Goal: Task Accomplishment & Management: Manage account settings

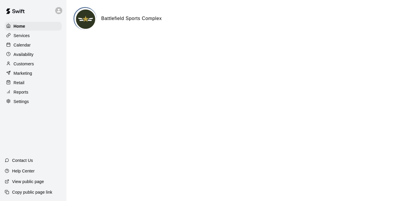
click at [19, 44] on p "Calendar" at bounding box center [22, 45] width 17 height 6
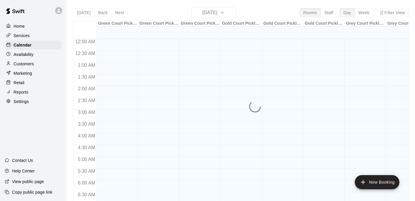
scroll to position [335, 0]
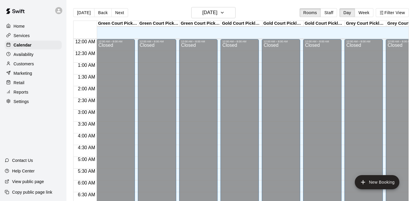
scroll to position [338, 0]
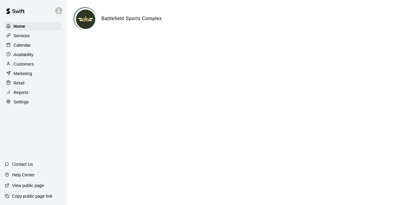
click at [27, 103] on p "Settings" at bounding box center [21, 102] width 15 height 6
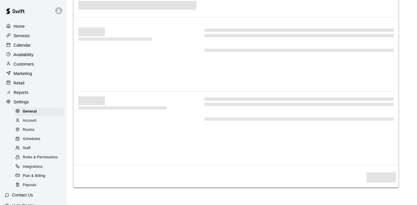
select select "**"
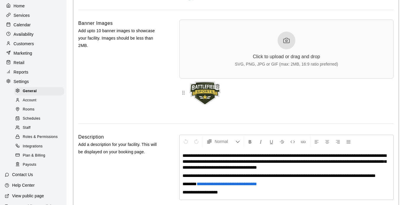
scroll to position [25, 0]
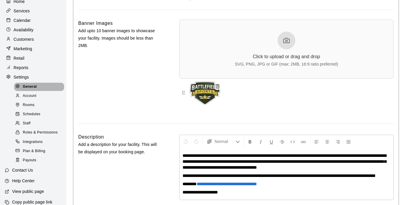
click at [33, 89] on span "General" at bounding box center [30, 87] width 14 height 6
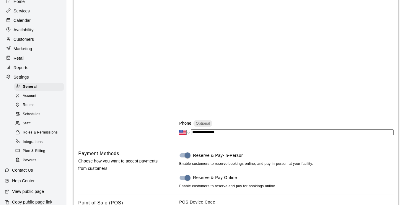
scroll to position [0, 0]
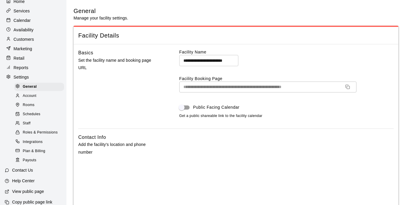
click at [91, 36] on span "Facility Details" at bounding box center [235, 36] width 315 height 8
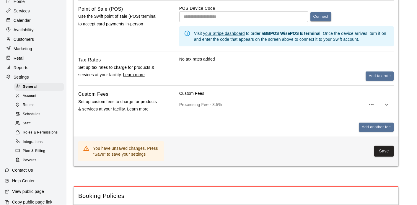
scroll to position [364, 0]
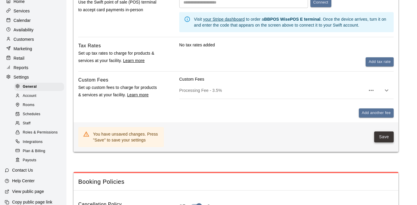
click at [384, 137] on button "Save" at bounding box center [383, 136] width 19 height 11
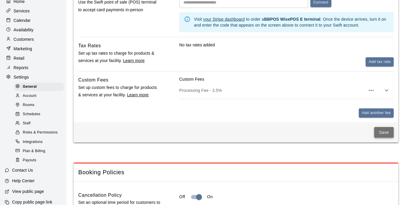
click at [384, 136] on button "Save" at bounding box center [383, 132] width 19 height 11
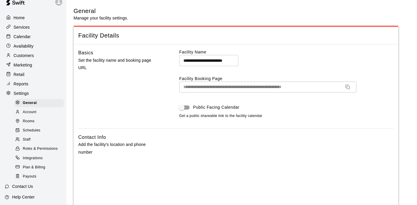
scroll to position [0, 0]
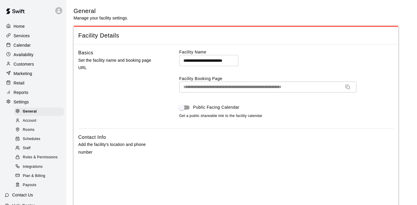
click at [19, 28] on p "Home" at bounding box center [19, 26] width 11 height 6
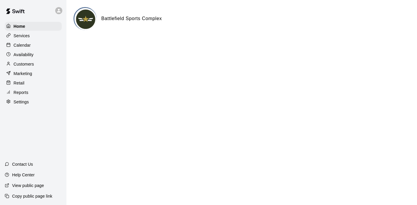
click at [22, 45] on p "Calendar" at bounding box center [22, 45] width 17 height 6
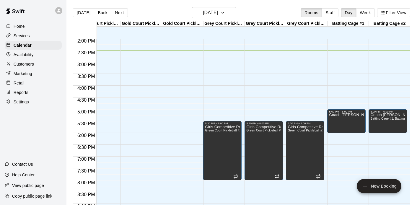
scroll to position [266, 141]
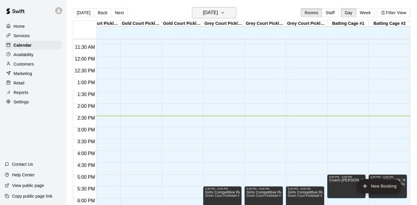
click at [218, 12] on h6 "[DATE]" at bounding box center [210, 13] width 15 height 8
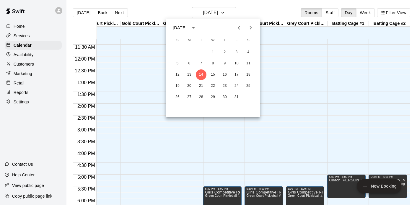
click at [368, 10] on div at bounding box center [208, 102] width 417 height 205
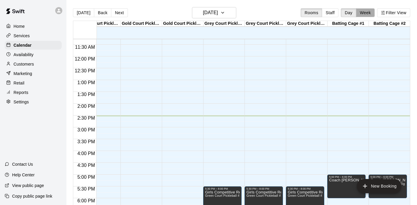
click at [366, 11] on button "Week" at bounding box center [365, 12] width 19 height 9
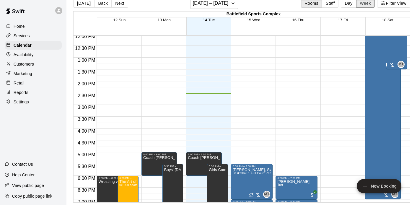
scroll to position [327, 0]
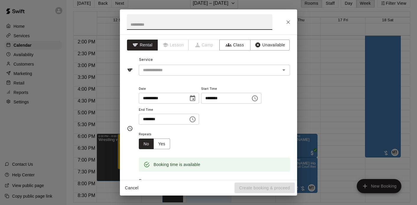
click at [166, 26] on input "text" at bounding box center [199, 22] width 145 height 16
type input "**********"
click at [260, 45] on icon "button" at bounding box center [258, 45] width 6 height 6
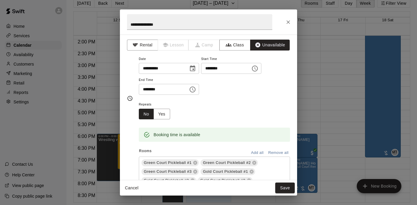
click at [147, 90] on input "********" at bounding box center [161, 89] width 45 height 11
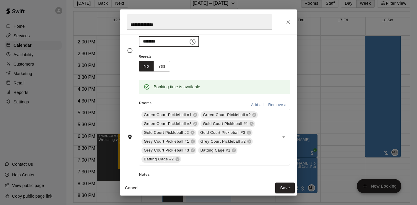
scroll to position [48, 0]
click at [250, 124] on icon at bounding box center [251, 124] width 4 height 4
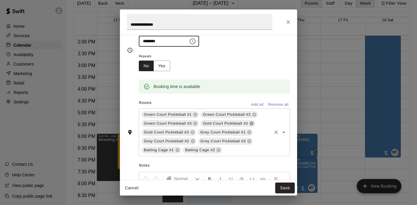
click at [250, 124] on icon at bounding box center [251, 124] width 4 height 4
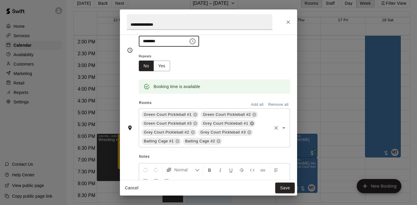
click at [250, 124] on icon at bounding box center [252, 124] width 4 height 4
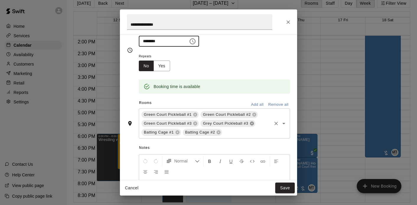
click at [250, 124] on icon at bounding box center [252, 124] width 4 height 4
click at [235, 125] on icon at bounding box center [236, 123] width 5 height 5
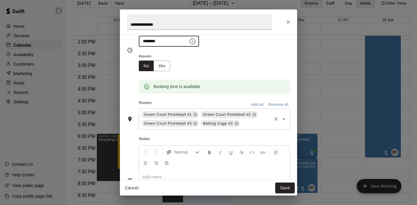
click at [237, 126] on div "Batting Cage #2" at bounding box center [220, 123] width 40 height 7
type input "********"
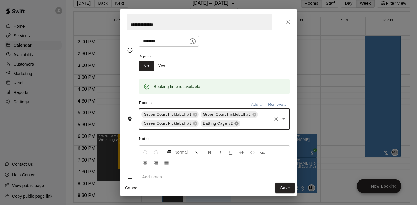
click at [237, 124] on icon at bounding box center [236, 124] width 4 height 4
click at [276, 104] on button "Remove all" at bounding box center [277, 104] width 23 height 9
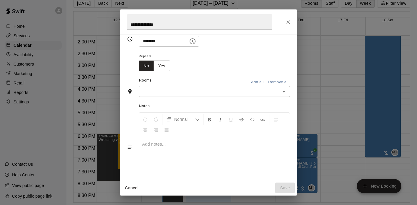
scroll to position [37, 0]
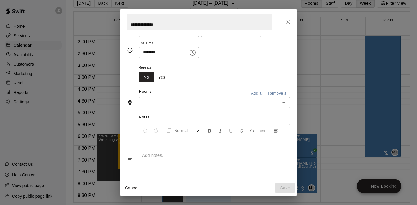
click at [285, 102] on icon "Open" at bounding box center [283, 102] width 7 height 7
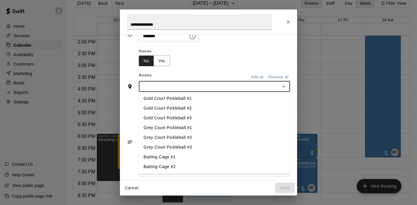
scroll to position [59, 0]
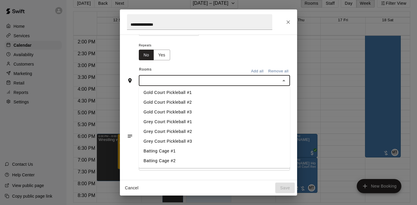
click at [155, 124] on li "Grey Court Pickleball #1" at bounding box center [214, 122] width 151 height 10
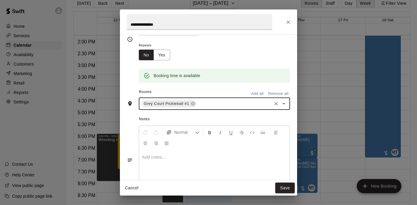
click at [284, 104] on icon "Open" at bounding box center [283, 103] width 7 height 7
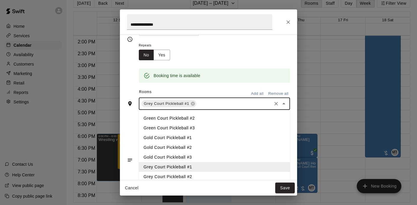
scroll to position [9, 0]
click at [172, 174] on li "Grey Court Pickleball #2" at bounding box center [214, 176] width 151 height 10
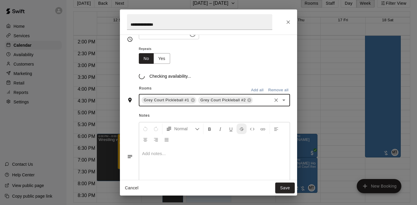
scroll to position [59, 0]
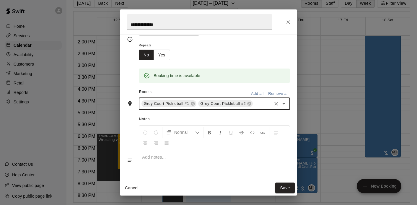
click at [286, 106] on icon "Open" at bounding box center [283, 103] width 7 height 7
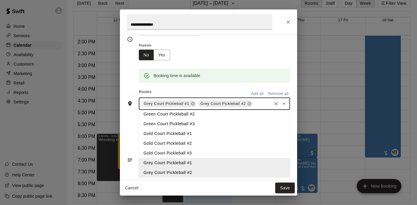
scroll to position [16, 0]
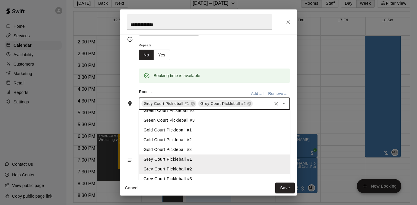
click at [187, 177] on li "Grey Court Pickleball #3" at bounding box center [214, 179] width 151 height 10
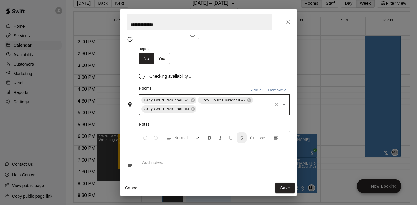
scroll to position [59, 0]
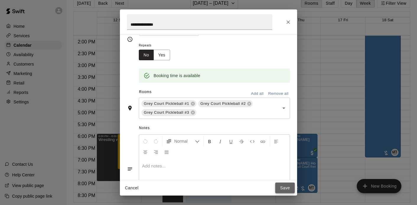
click at [284, 189] on button "Save" at bounding box center [284, 187] width 19 height 11
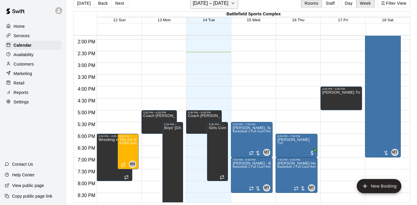
click at [201, 3] on h6 "October 12 – 18" at bounding box center [211, 3] width 36 height 8
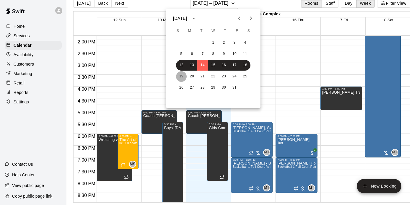
click at [179, 78] on button "19" at bounding box center [181, 76] width 11 height 11
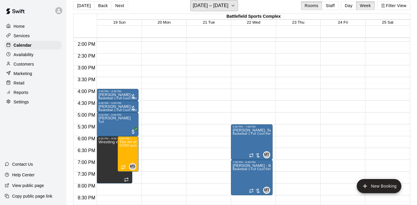
scroll to position [0, 0]
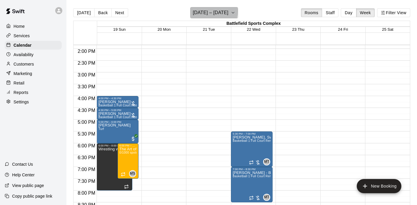
click at [198, 11] on h6 "October 19 – 25" at bounding box center [211, 13] width 36 height 8
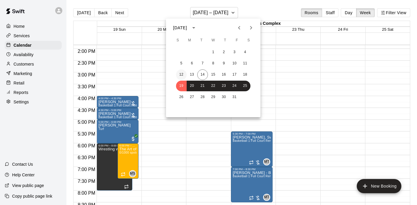
click at [181, 75] on button "12" at bounding box center [181, 74] width 11 height 11
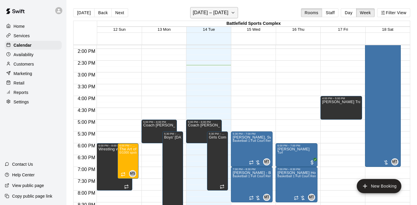
click at [204, 11] on h6 "October 12 – 18" at bounding box center [211, 13] width 36 height 8
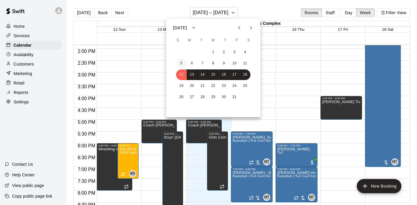
click at [182, 60] on button "5" at bounding box center [181, 63] width 11 height 11
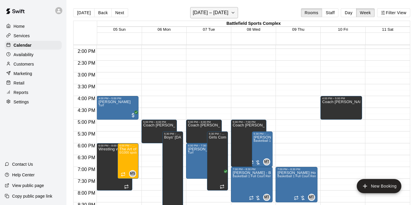
click at [196, 12] on h6 "October 05 – 11" at bounding box center [211, 13] width 36 height 8
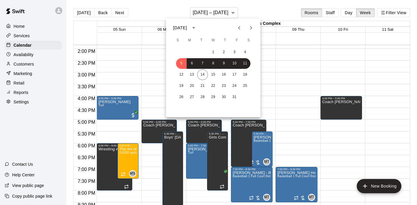
click at [178, 51] on div "1 2 3 4" at bounding box center [213, 52] width 94 height 11
click at [238, 29] on icon "Previous month" at bounding box center [238, 27] width 7 height 7
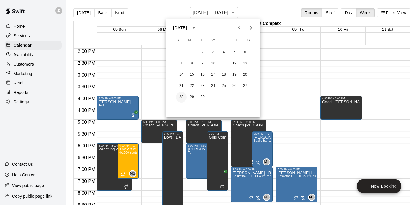
click at [181, 99] on button "28" at bounding box center [181, 97] width 11 height 11
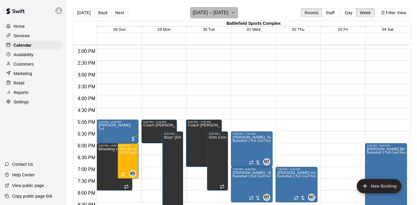
click at [201, 12] on h6 "September 28 – October 04" at bounding box center [211, 13] width 36 height 8
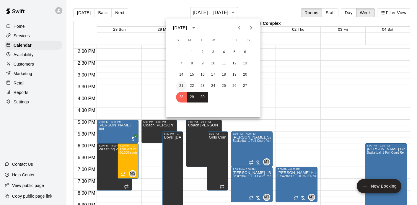
click at [181, 85] on button "21" at bounding box center [181, 86] width 11 height 11
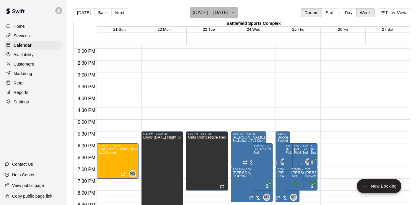
click at [196, 13] on h6 "September 21 – 27" at bounding box center [211, 13] width 36 height 8
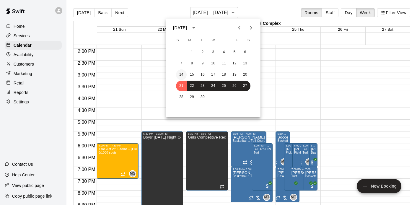
click at [181, 73] on button "14" at bounding box center [181, 74] width 11 height 11
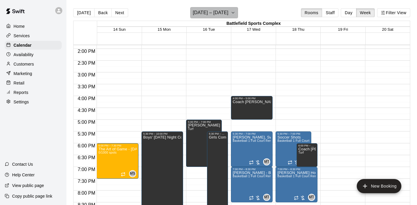
click at [203, 10] on h6 "September 14 – 20" at bounding box center [211, 13] width 36 height 8
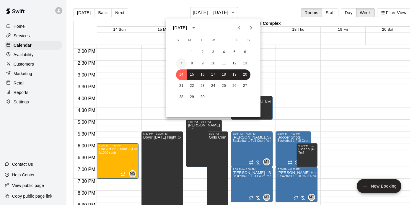
click at [181, 62] on button "7" at bounding box center [181, 63] width 11 height 11
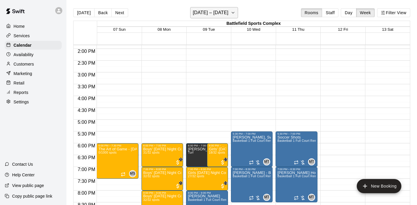
click at [196, 14] on h6 "September 07 – 13" at bounding box center [211, 13] width 36 height 8
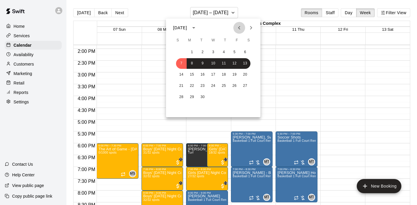
click at [237, 25] on icon "Previous month" at bounding box center [238, 27] width 7 height 7
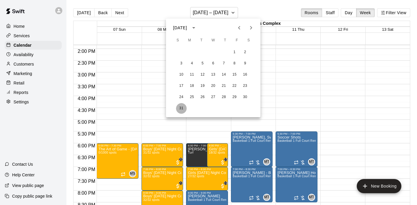
click at [181, 107] on button "31" at bounding box center [181, 108] width 11 height 11
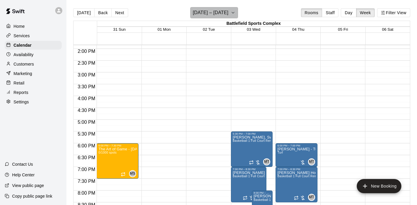
click at [196, 13] on h6 "August 31 – September 06" at bounding box center [211, 13] width 36 height 8
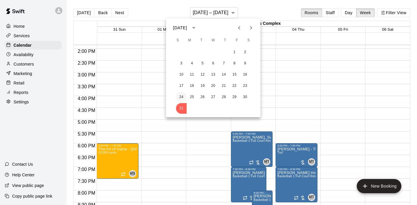
click at [179, 97] on button "24" at bounding box center [181, 97] width 11 height 11
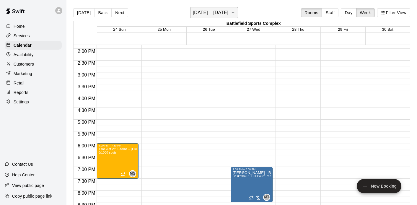
click at [226, 17] on button "August 24 – 30" at bounding box center [214, 12] width 48 height 11
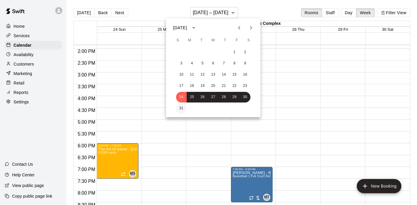
click at [181, 107] on button "31" at bounding box center [181, 108] width 11 height 11
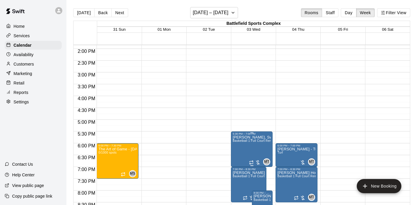
click at [239, 141] on icon "edit" at bounding box center [238, 141] width 5 height 5
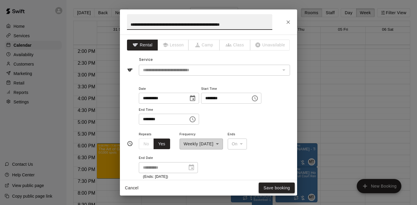
type input "**********"
click at [273, 185] on button "Save booking" at bounding box center [276, 187] width 36 height 11
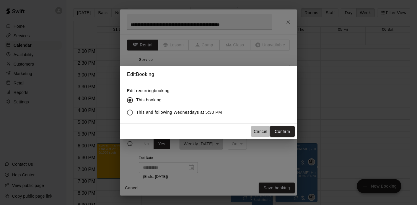
click at [260, 130] on button "Cancel" at bounding box center [260, 131] width 19 height 11
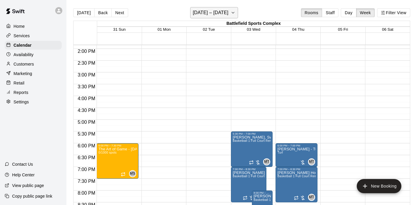
click at [228, 12] on h6 "August 31 – September 06" at bounding box center [211, 13] width 36 height 8
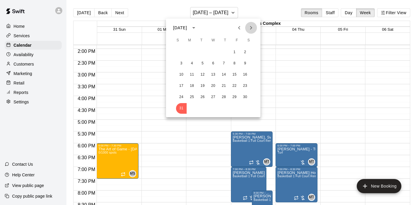
click at [253, 28] on icon "Next month" at bounding box center [250, 27] width 7 height 7
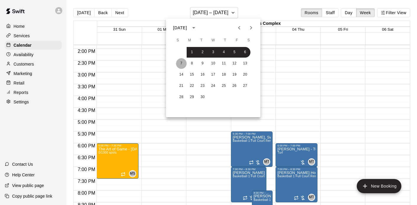
click at [178, 64] on button "7" at bounding box center [181, 63] width 11 height 11
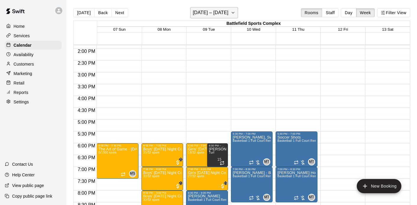
click at [219, 14] on h6 "September 07 – 13" at bounding box center [211, 13] width 36 height 8
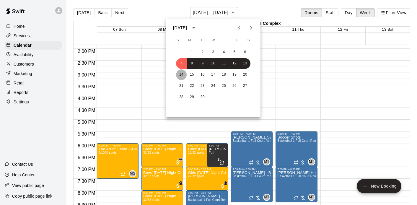
click at [180, 71] on button "14" at bounding box center [181, 74] width 11 height 11
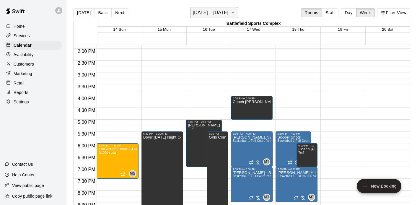
click at [210, 12] on h6 "September 14 – 20" at bounding box center [211, 13] width 36 height 8
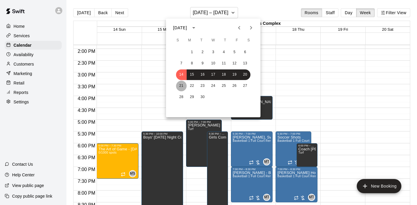
click at [181, 86] on button "21" at bounding box center [181, 86] width 11 height 11
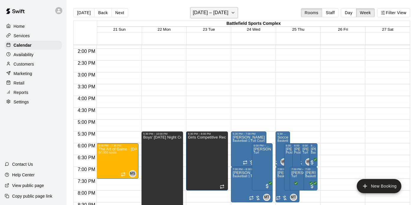
click at [232, 11] on button "September 21 – 27" at bounding box center [214, 12] width 48 height 11
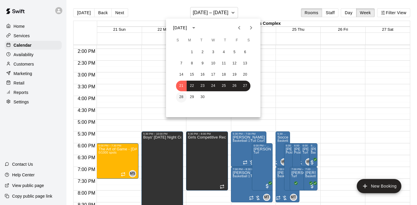
click at [179, 98] on button "28" at bounding box center [181, 97] width 11 height 11
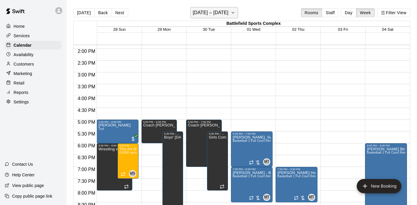
click at [228, 11] on h6 "September 28 – October 04" at bounding box center [211, 13] width 36 height 8
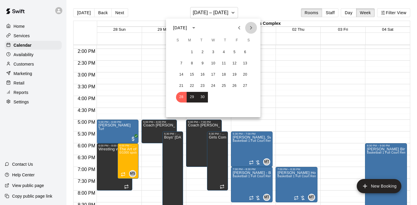
click at [251, 23] on button "Next month" at bounding box center [251, 28] width 12 height 12
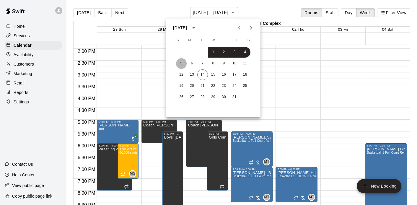
click at [182, 64] on button "5" at bounding box center [181, 63] width 11 height 11
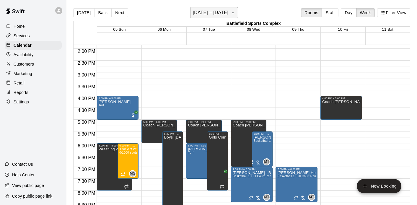
click at [196, 14] on h6 "October 05 – 11" at bounding box center [211, 13] width 36 height 8
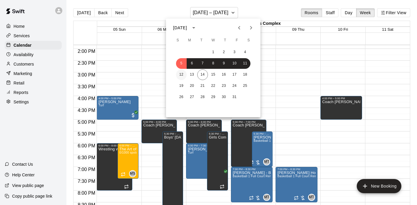
click at [182, 72] on button "12" at bounding box center [181, 74] width 11 height 11
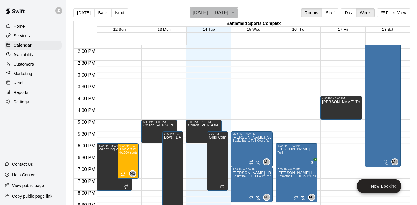
click at [210, 16] on h6 "October 12 – 18" at bounding box center [211, 13] width 36 height 8
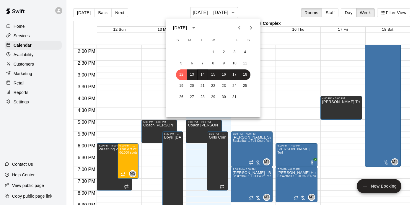
click at [249, 25] on icon "Next month" at bounding box center [250, 27] width 7 height 7
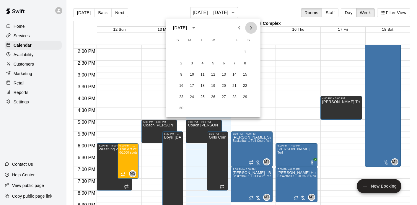
click at [249, 25] on icon "Next month" at bounding box center [250, 27] width 7 height 7
click at [181, 75] on button "11" at bounding box center [181, 74] width 11 height 11
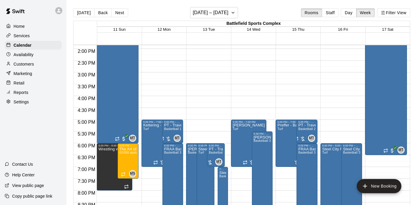
click at [291, 27] on div "15 Thu" at bounding box center [298, 30] width 45 height 6
click at [348, 13] on button "Day" at bounding box center [347, 12] width 15 height 9
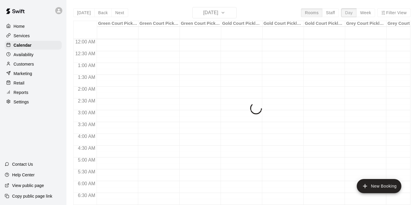
scroll to position [353, 0]
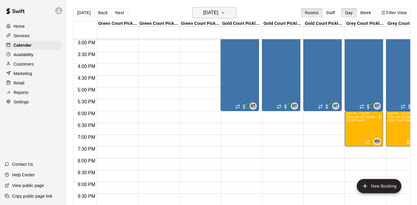
click at [216, 10] on h6 "Sunday Jan 11" at bounding box center [210, 13] width 15 height 8
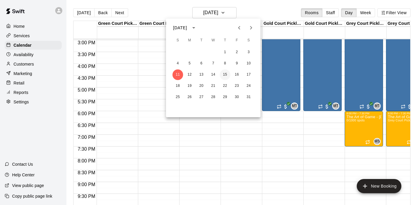
click at [225, 75] on button "15" at bounding box center [224, 74] width 11 height 11
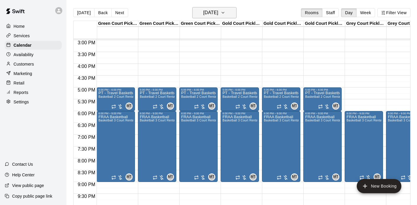
click at [225, 15] on icon "button" at bounding box center [222, 12] width 5 height 7
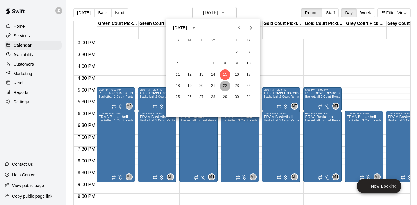
click at [226, 84] on button "22" at bounding box center [224, 86] width 11 height 11
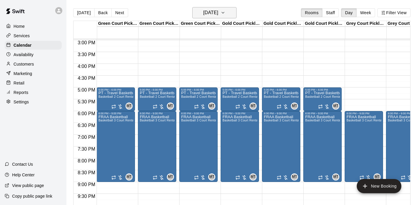
click at [225, 16] on icon "button" at bounding box center [222, 12] width 5 height 7
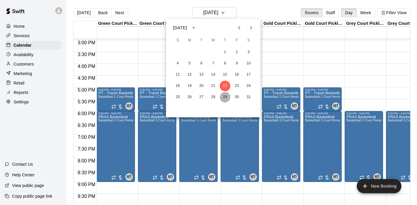
click at [224, 94] on button "29" at bounding box center [224, 97] width 11 height 11
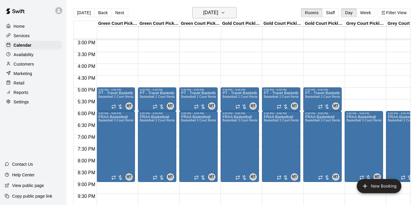
click at [225, 16] on icon "button" at bounding box center [222, 12] width 5 height 7
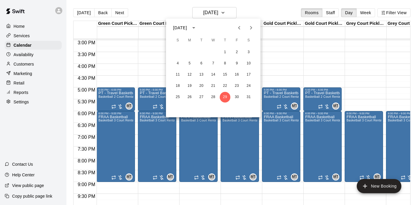
click at [251, 26] on icon "Next month" at bounding box center [250, 27] width 7 height 7
click at [225, 77] on button "19" at bounding box center [224, 74] width 11 height 11
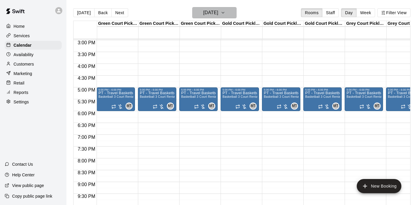
click at [218, 16] on h6 "Thursday Feb 19" at bounding box center [210, 13] width 15 height 8
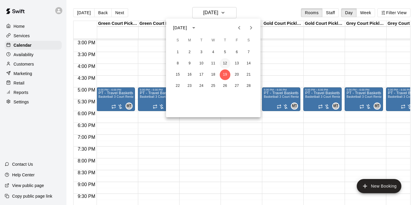
click at [224, 65] on button "12" at bounding box center [224, 63] width 11 height 11
